Goal: Check status

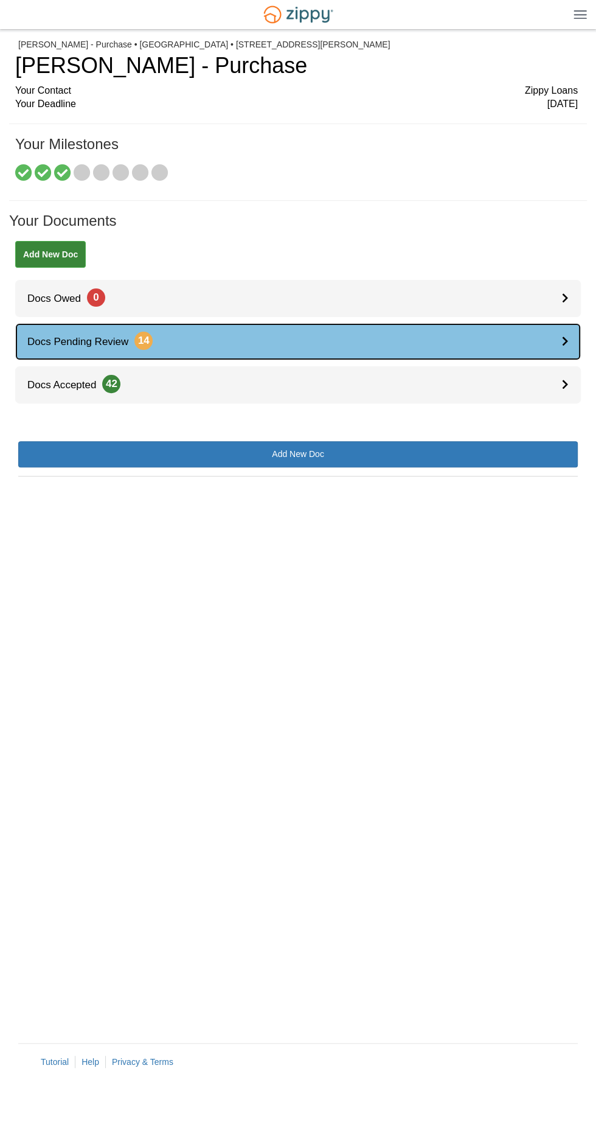
click at [516, 332] on link "Docs Pending Review 14" at bounding box center [298, 341] width 566 height 37
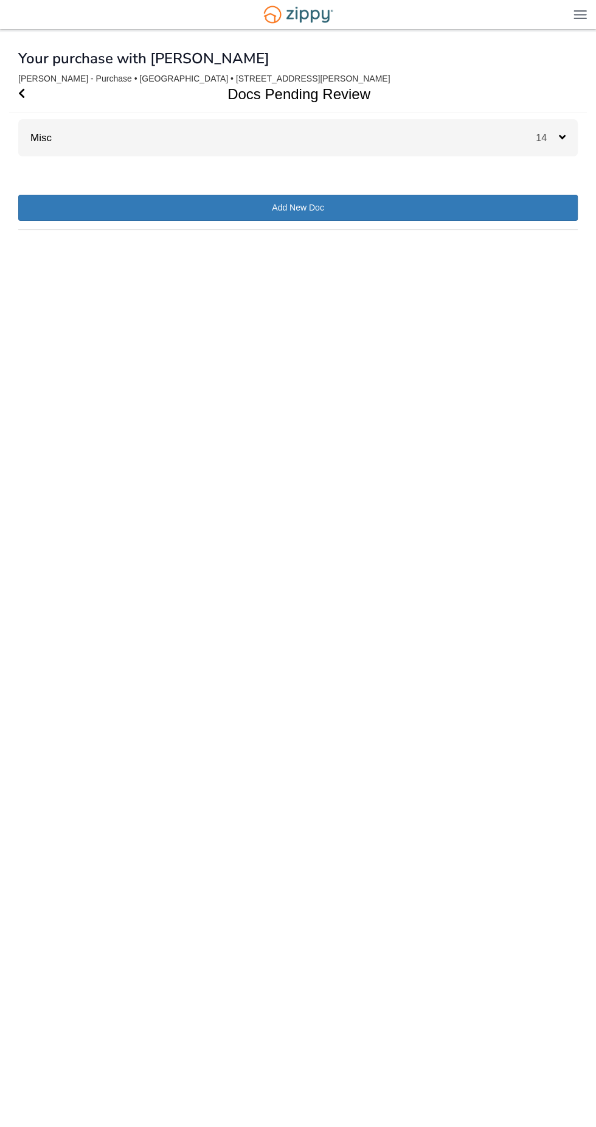
click at [558, 127] on div "14" at bounding box center [557, 137] width 42 height 37
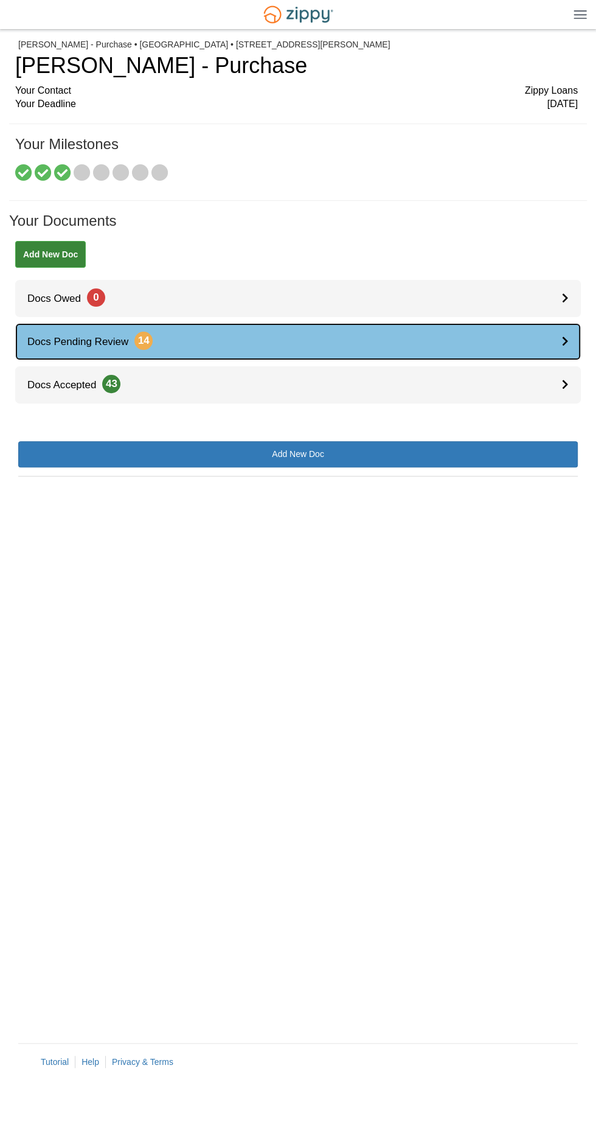
click at [469, 352] on link "Docs Pending Review 14" at bounding box center [298, 341] width 566 height 37
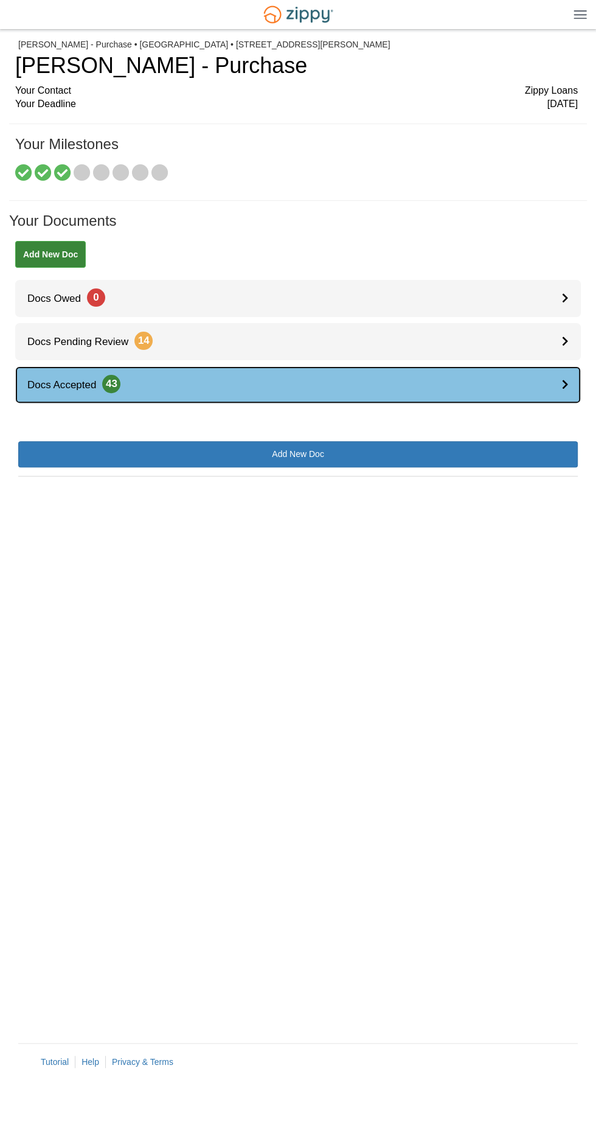
click at [406, 382] on link "Docs Accepted 43" at bounding box center [298, 384] width 566 height 37
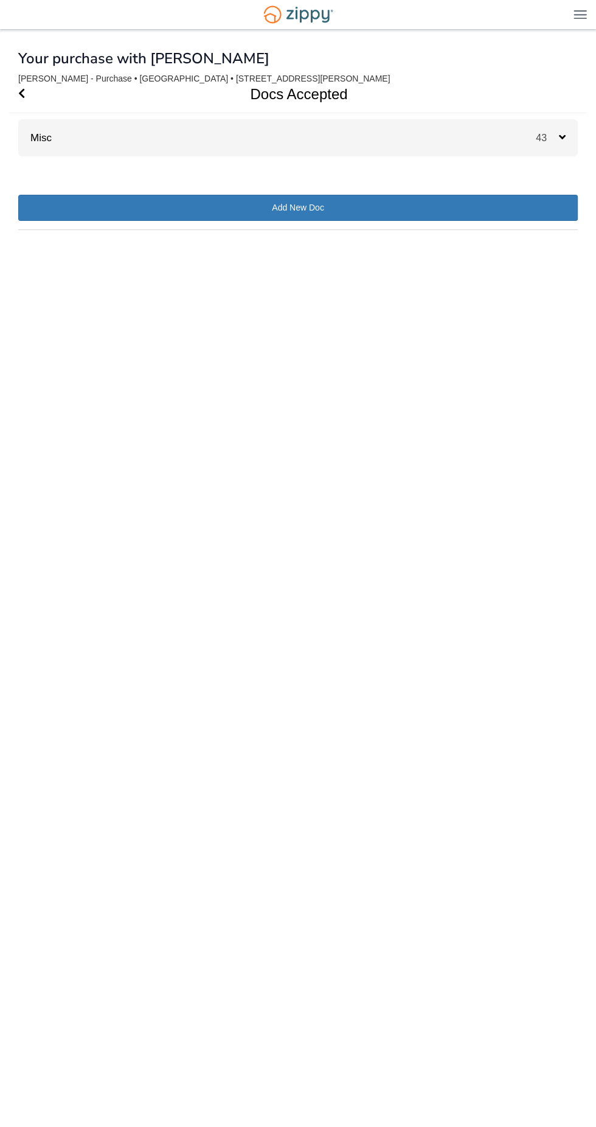
click at [414, 142] on div "Misc 43" at bounding box center [298, 137] width 560 height 37
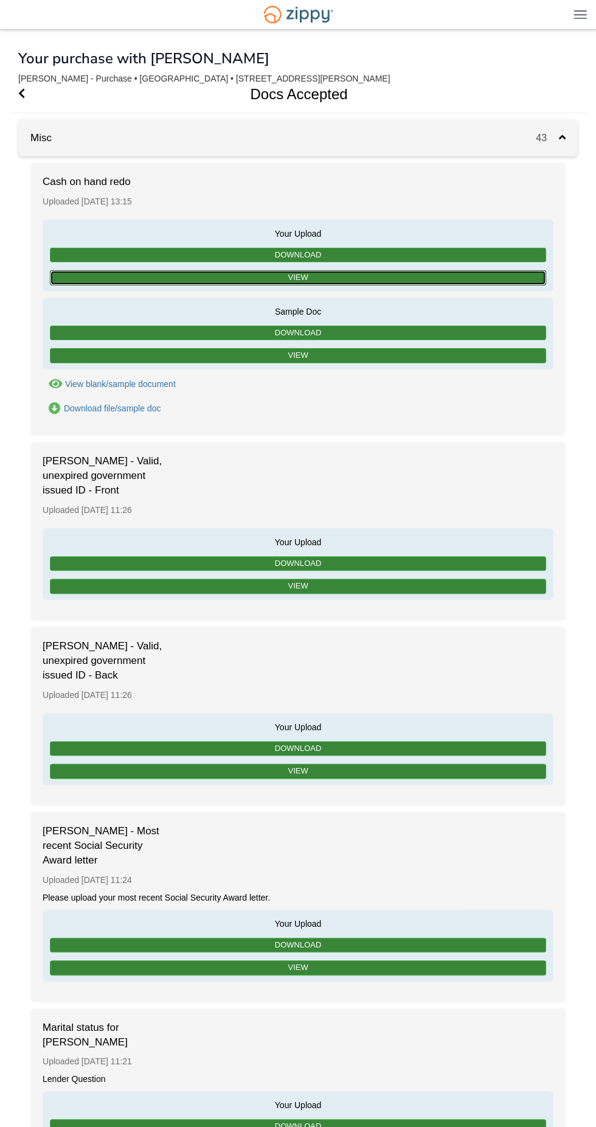
click at [383, 277] on link "View" at bounding box center [298, 277] width 497 height 15
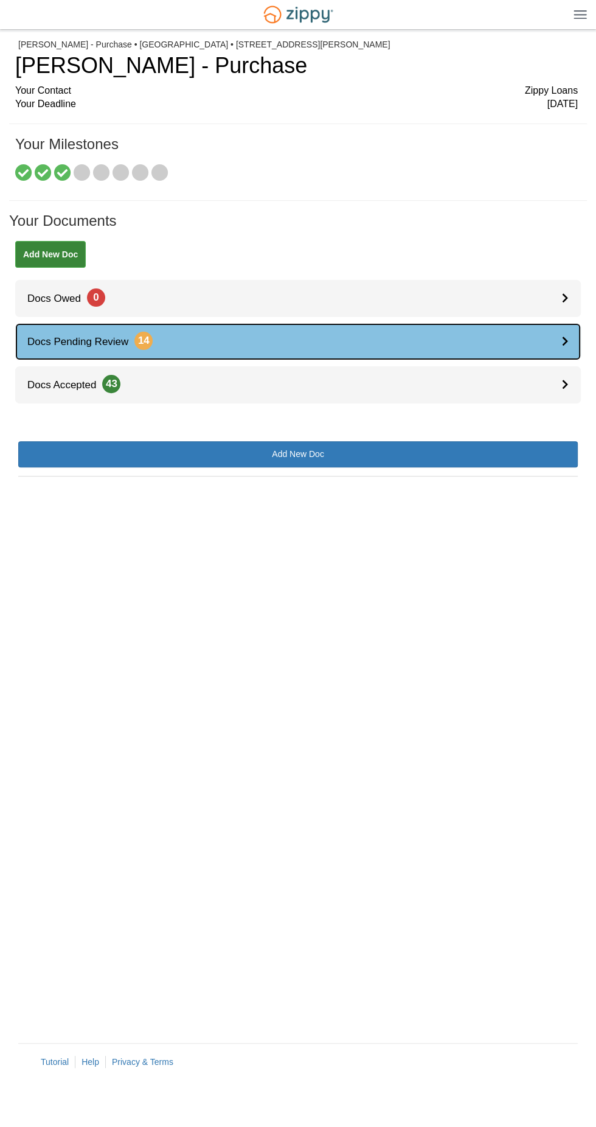
click at [405, 338] on link "Docs Pending Review 14" at bounding box center [298, 341] width 566 height 37
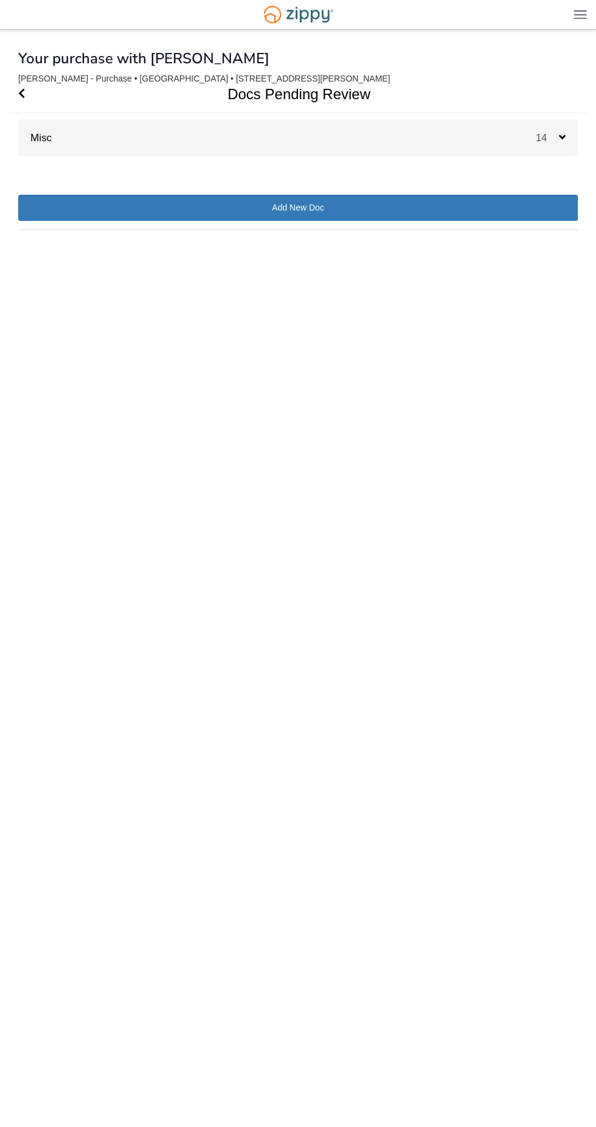
click at [517, 153] on div "Misc 14" at bounding box center [298, 137] width 560 height 37
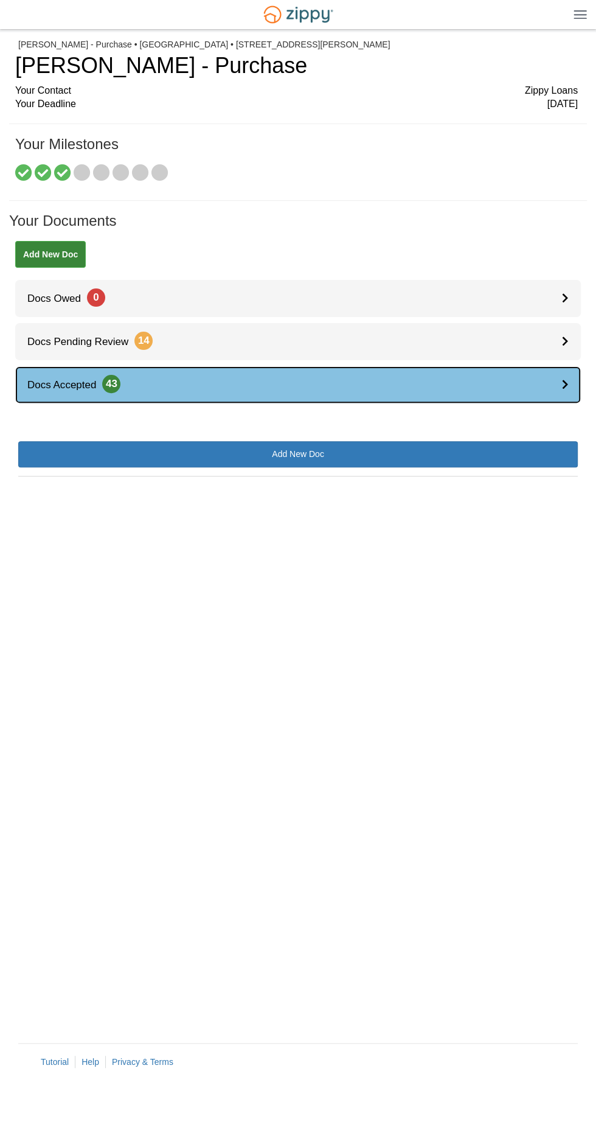
click at [531, 380] on link "Docs Accepted 43" at bounding box center [298, 384] width 566 height 37
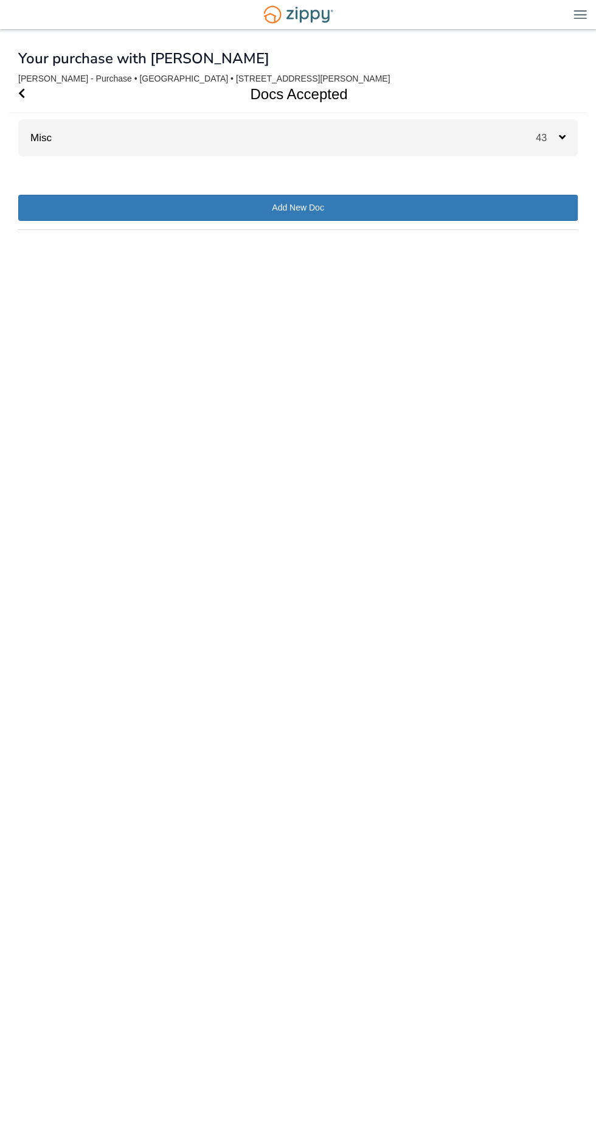
click at [348, 122] on div "Misc 43" at bounding box center [298, 137] width 560 height 37
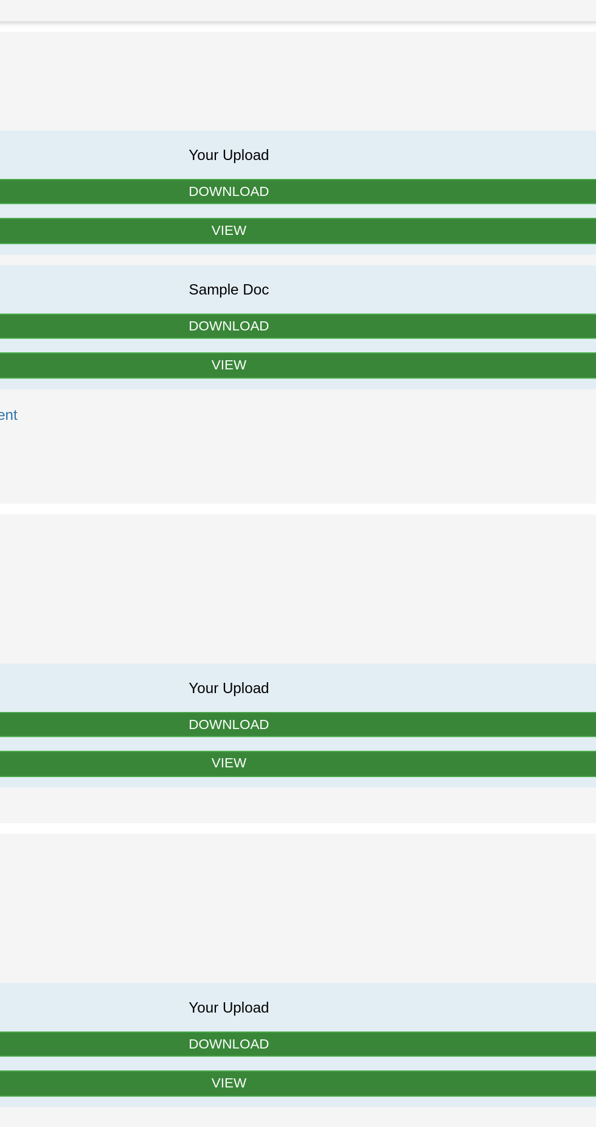
scroll to position [2, 0]
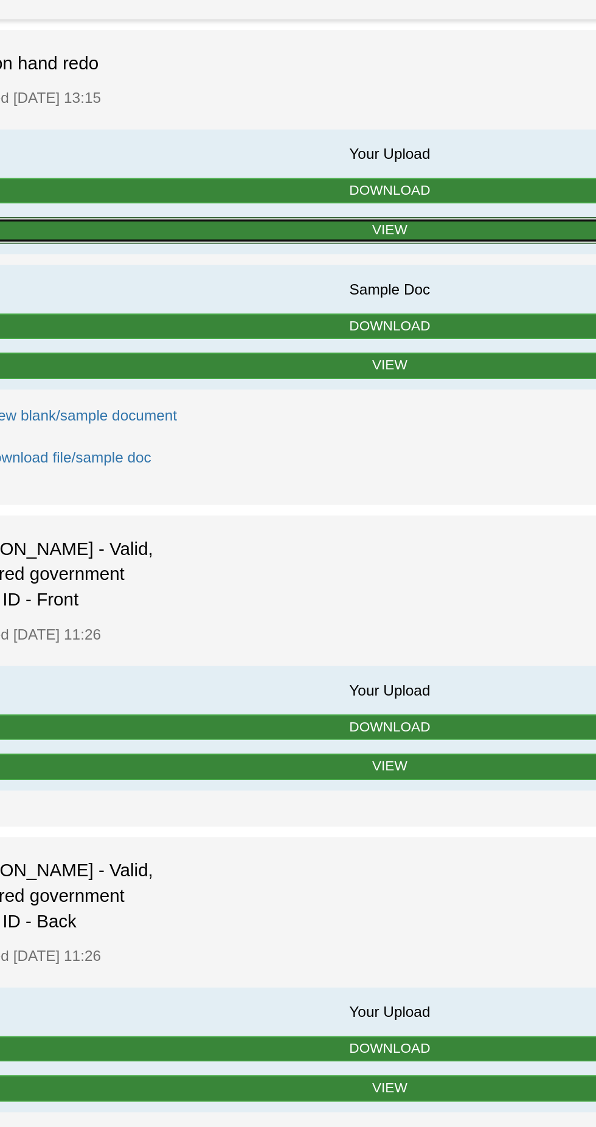
click at [377, 274] on link "View" at bounding box center [298, 275] width 497 height 15
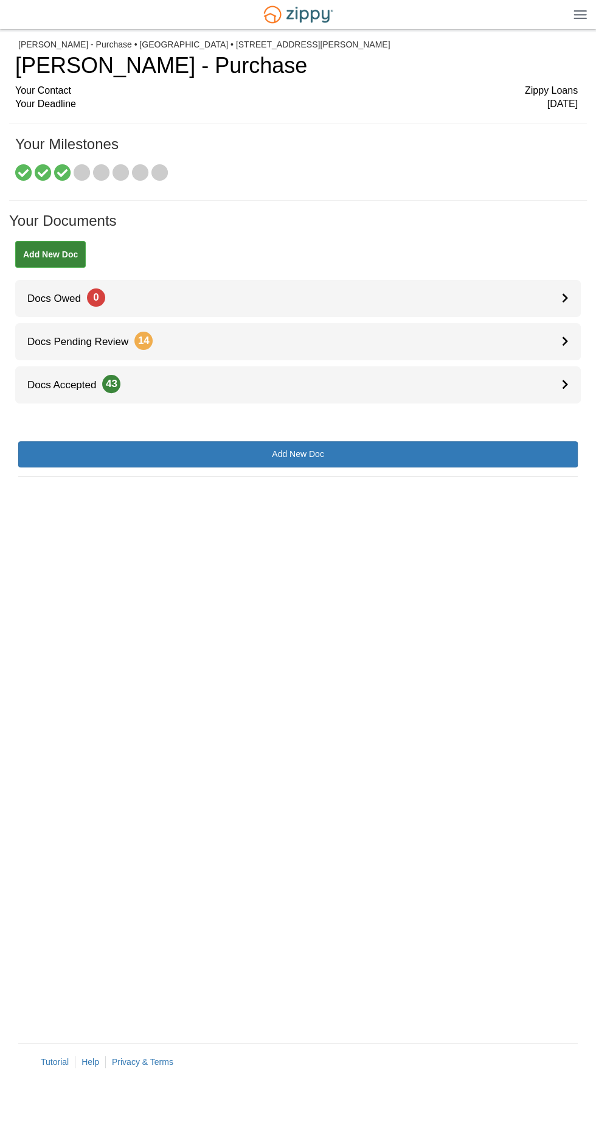
scroll to position [4, 0]
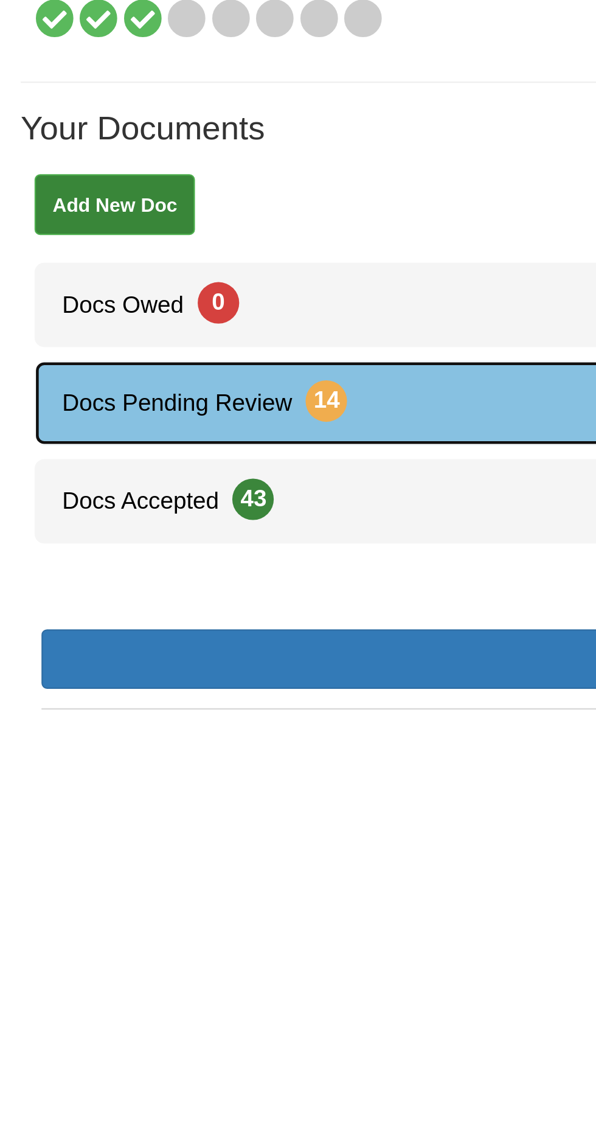
click at [211, 343] on link "Docs Pending Review 14" at bounding box center [298, 341] width 566 height 37
